Goal: Task Accomplishment & Management: Use online tool/utility

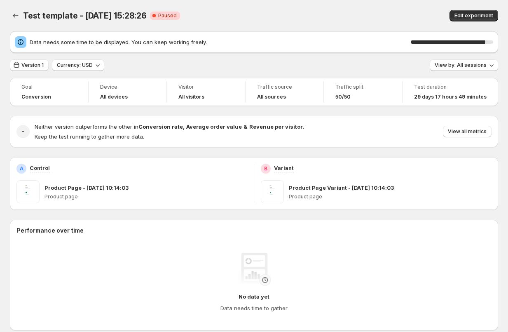
scroll to position [88, 0]
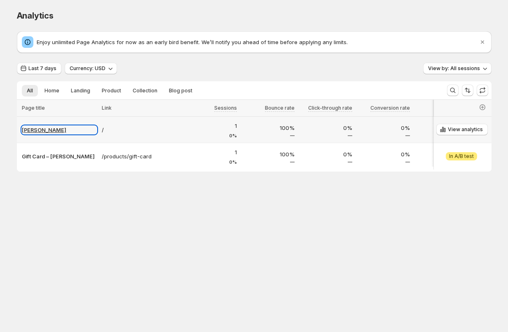
click at [39, 130] on p "[PERSON_NAME]" at bounding box center [59, 130] width 75 height 8
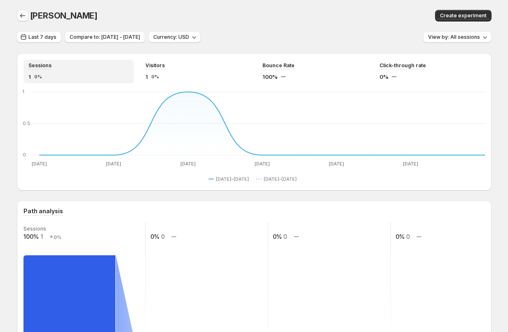
click at [19, 14] on icon "button" at bounding box center [23, 16] width 8 height 8
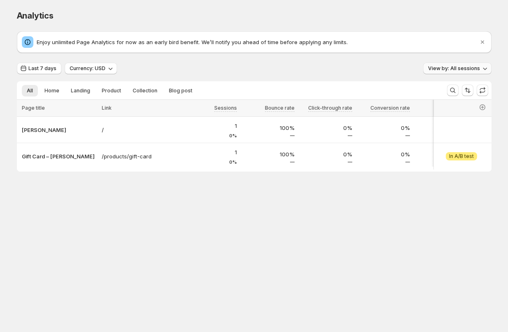
click at [482, 71] on icon "button" at bounding box center [485, 68] width 8 height 8
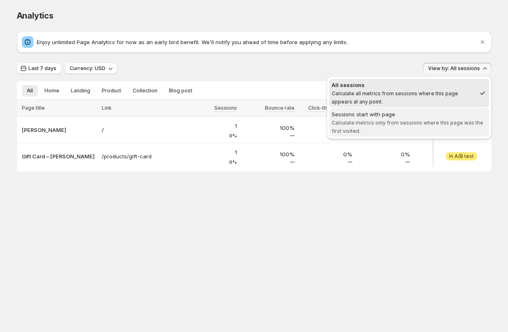
click at [444, 120] on span "Calculate metrics only from sessions where this page was the first visited." at bounding box center [408, 127] width 152 height 14
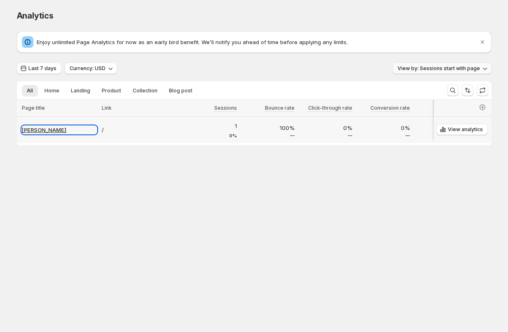
click at [36, 129] on p "kevin-gemx" at bounding box center [59, 130] width 75 height 8
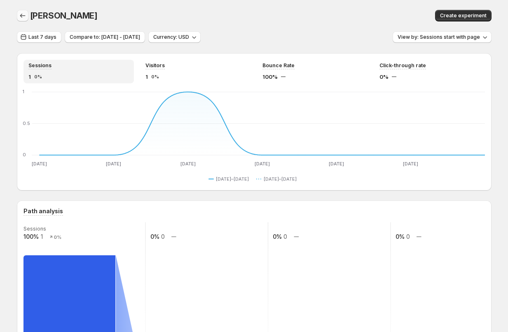
click at [23, 14] on icon "button" at bounding box center [23, 16] width 8 height 8
